Goal: Task Accomplishment & Management: Manage account settings

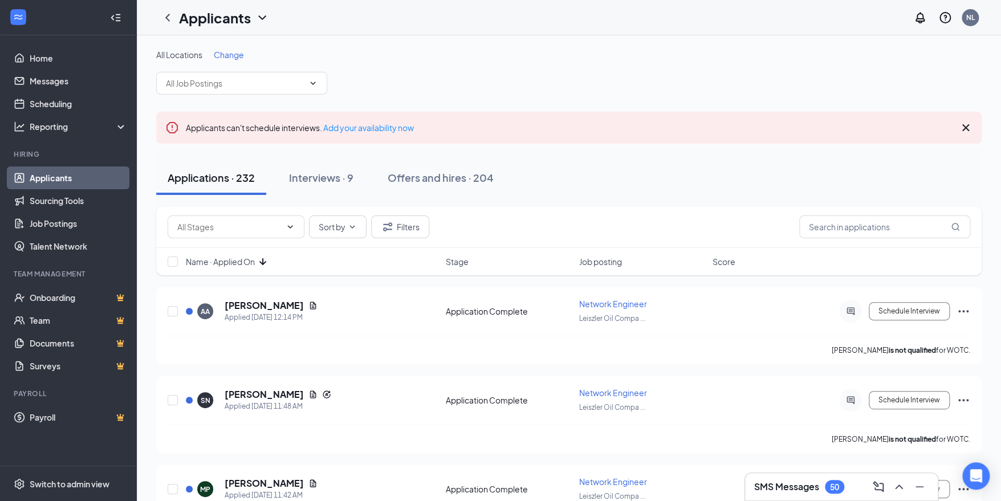
click at [814, 491] on h3 "SMS Messages" at bounding box center [786, 487] width 65 height 13
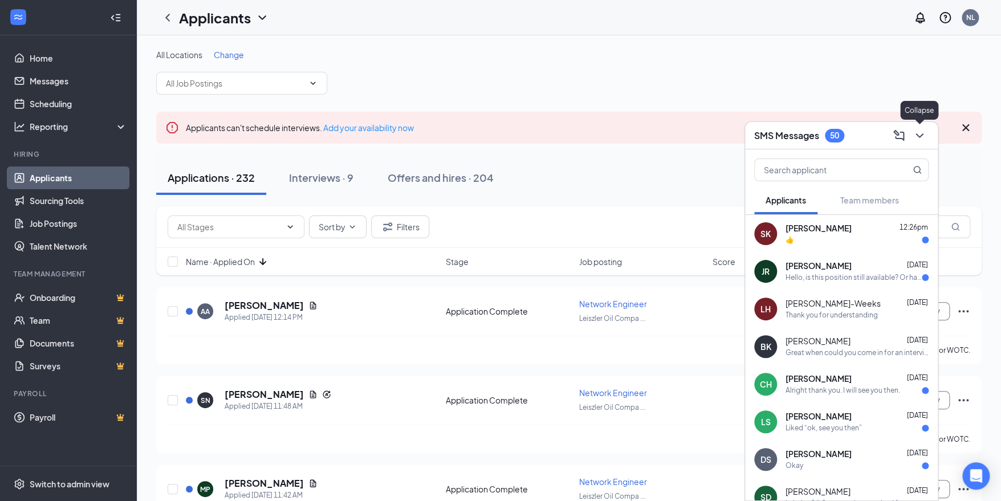
click at [922, 135] on icon "ChevronDown" at bounding box center [919, 135] width 7 height 5
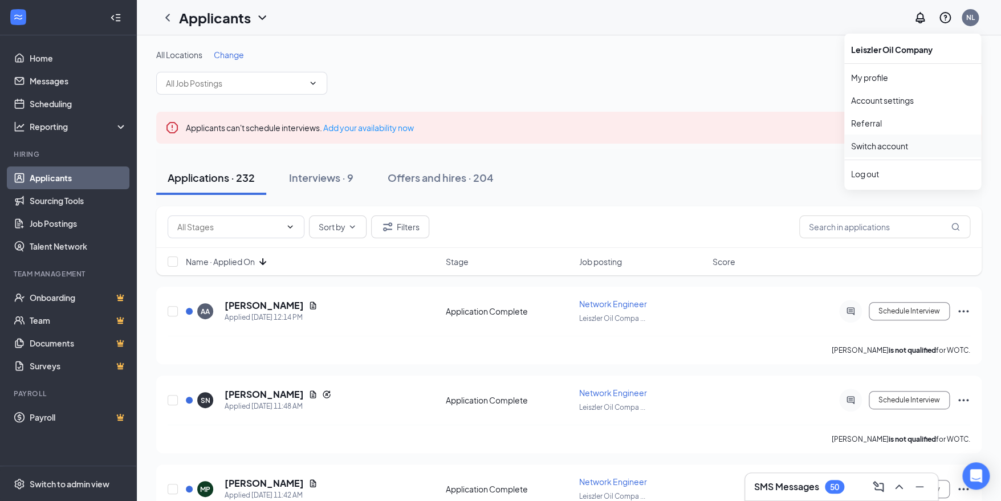
click at [908, 150] on link "Switch account" at bounding box center [879, 146] width 57 height 10
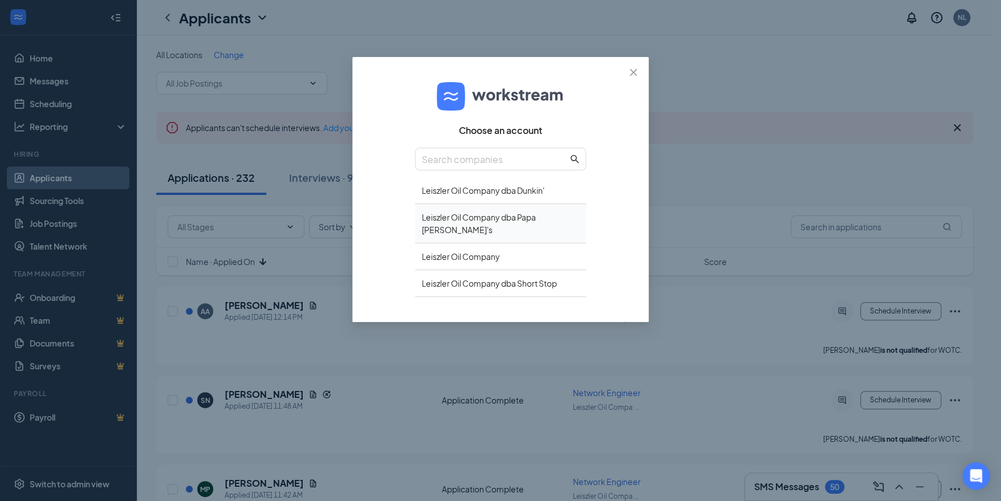
click at [539, 217] on div "Leiszler Oil Company dba Papa [PERSON_NAME]'s" at bounding box center [500, 223] width 171 height 39
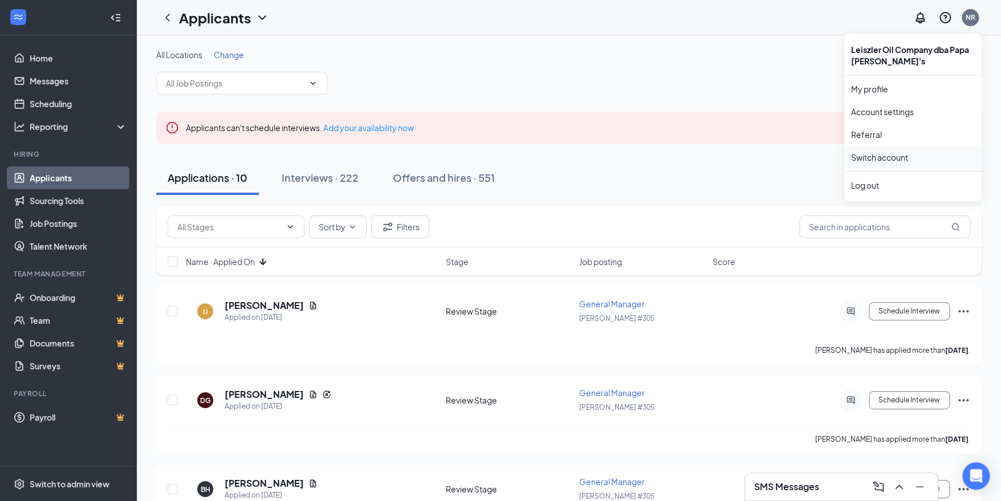
click at [892, 157] on link "Switch account" at bounding box center [879, 157] width 57 height 10
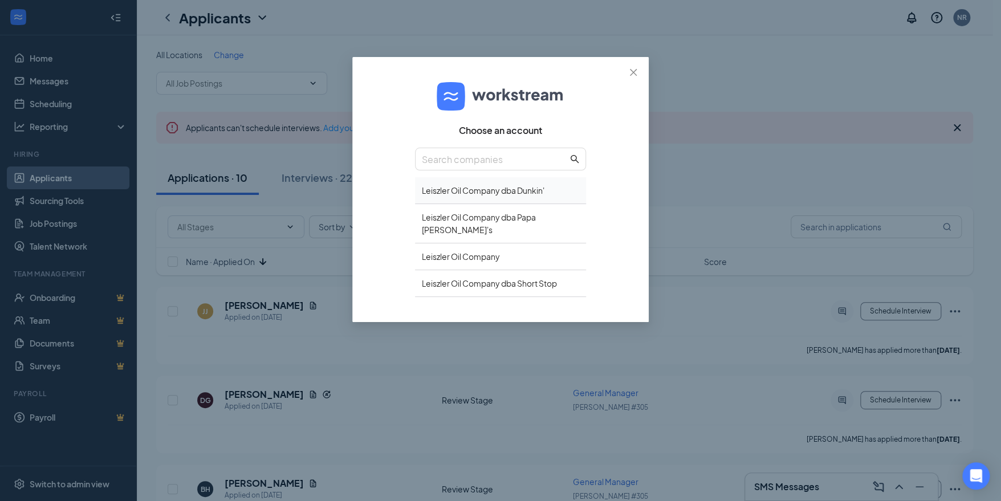
click at [548, 193] on div "Leiszler Oil Company dba Dunkin'" at bounding box center [500, 190] width 171 height 27
